Goal: Find specific page/section: Find specific page/section

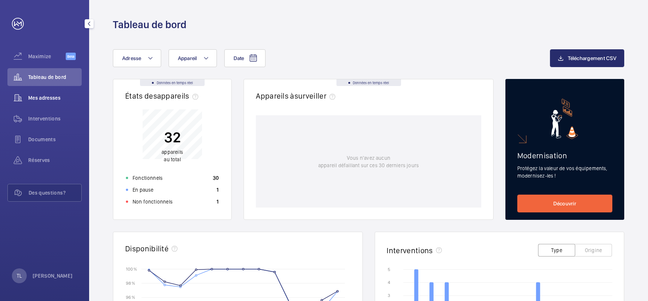
click at [49, 95] on span "Mes adresses" at bounding box center [54, 97] width 53 height 7
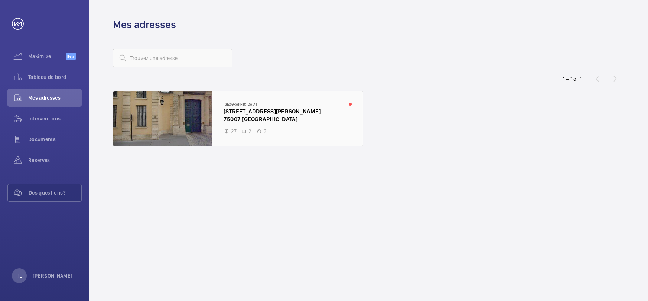
click at [237, 112] on div at bounding box center [237, 118] width 249 height 55
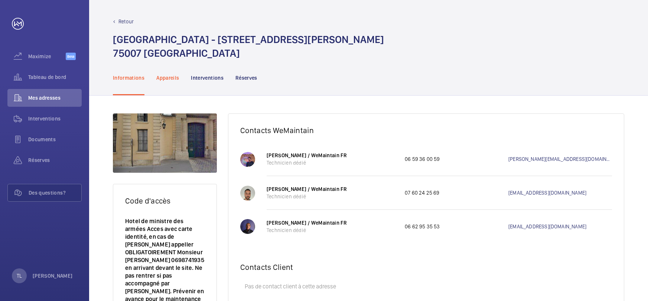
click at [157, 81] on p "Appareils" at bounding box center [167, 77] width 23 height 7
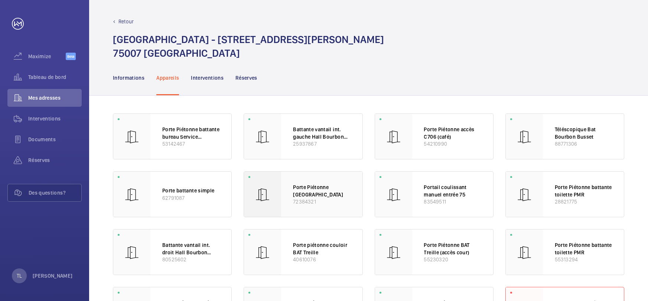
scroll to position [223, 0]
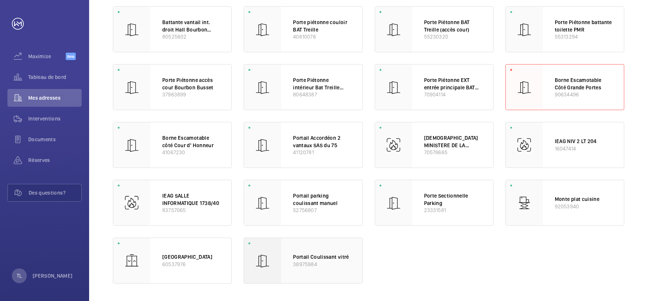
click at [319, 261] on p "38975984" at bounding box center [321, 264] width 57 height 7
